Goal: Find specific page/section: Find specific page/section

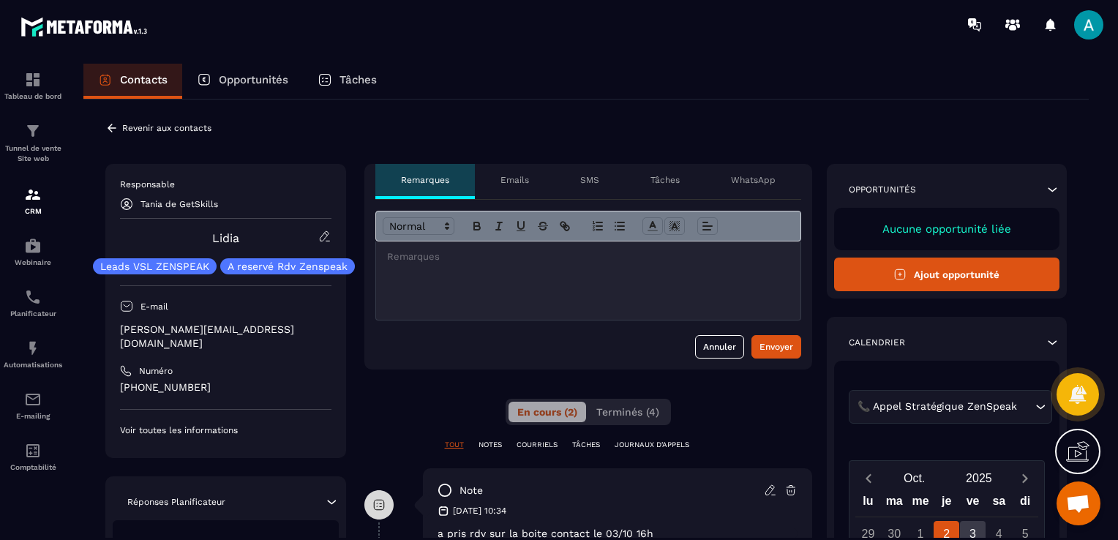
click at [107, 124] on icon at bounding box center [111, 127] width 13 height 13
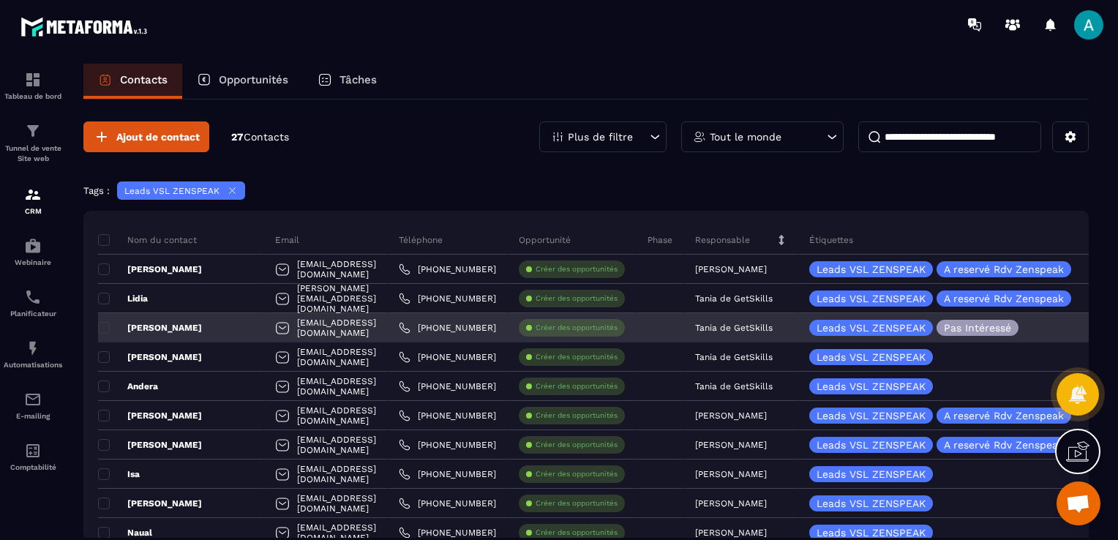
click at [310, 331] on div "[EMAIL_ADDRESS][DOMAIN_NAME]" at bounding box center [326, 327] width 124 height 29
drag, startPoint x: 310, startPoint y: 331, endPoint x: 417, endPoint y: 332, distance: 106.8
click at [417, 332] on tr "[PERSON_NAME] [PERSON_NAME][EMAIL_ADDRESS][DOMAIN_NAME] [PHONE_NUMBER] Créer de…" at bounding box center [827, 327] width 1459 height 29
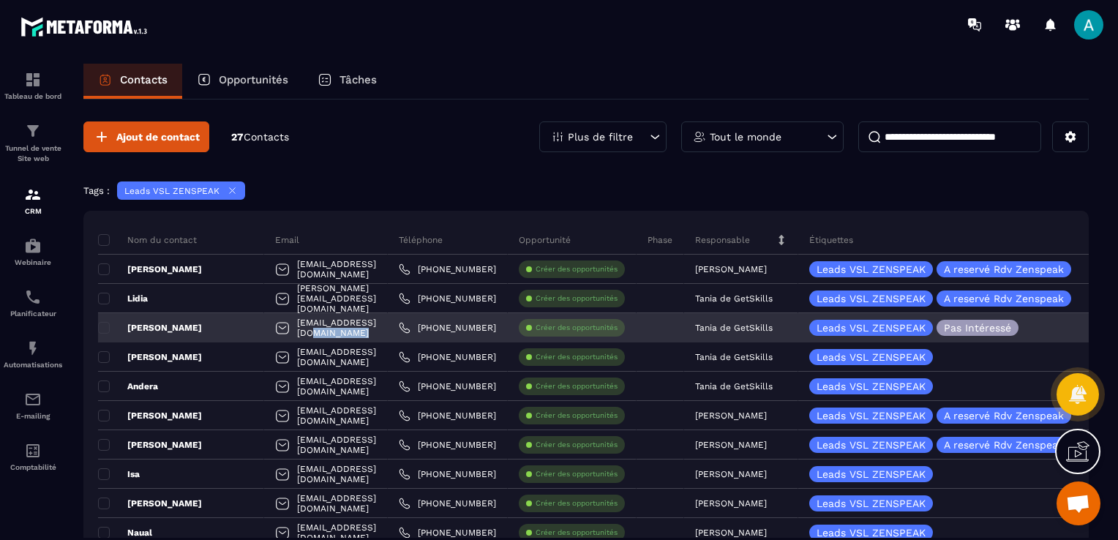
click at [417, 332] on div "[PHONE_NUMBER]" at bounding box center [448, 327] width 120 height 29
click at [388, 329] on div "[EMAIL_ADDRESS][DOMAIN_NAME]" at bounding box center [326, 327] width 124 height 29
click at [221, 323] on div "[PERSON_NAME]" at bounding box center [181, 327] width 166 height 29
